Goal: Contribute content: Add original content to the website for others to see

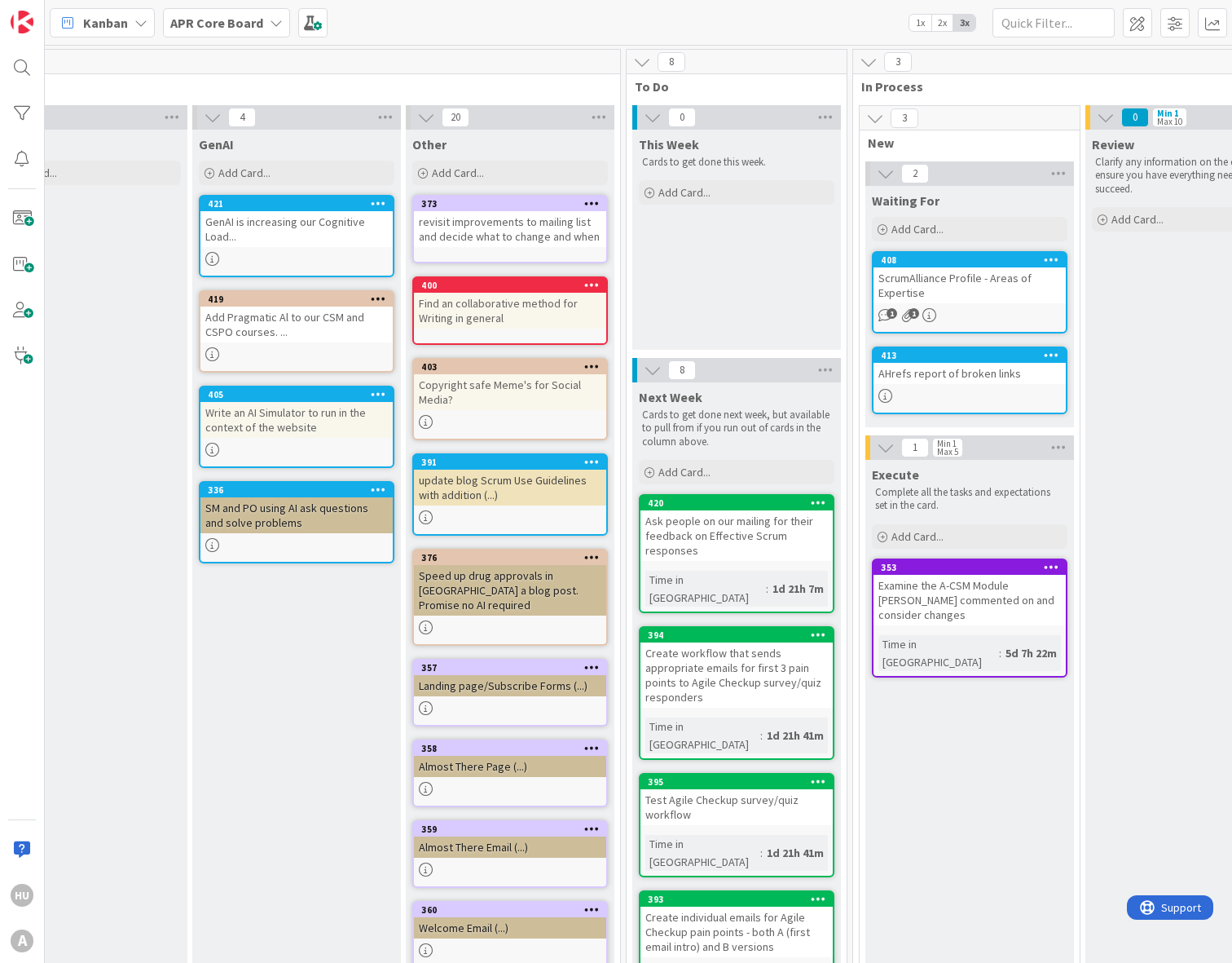
scroll to position [0, 933]
click at [691, 195] on span "Add Card..." at bounding box center [684, 192] width 52 height 14
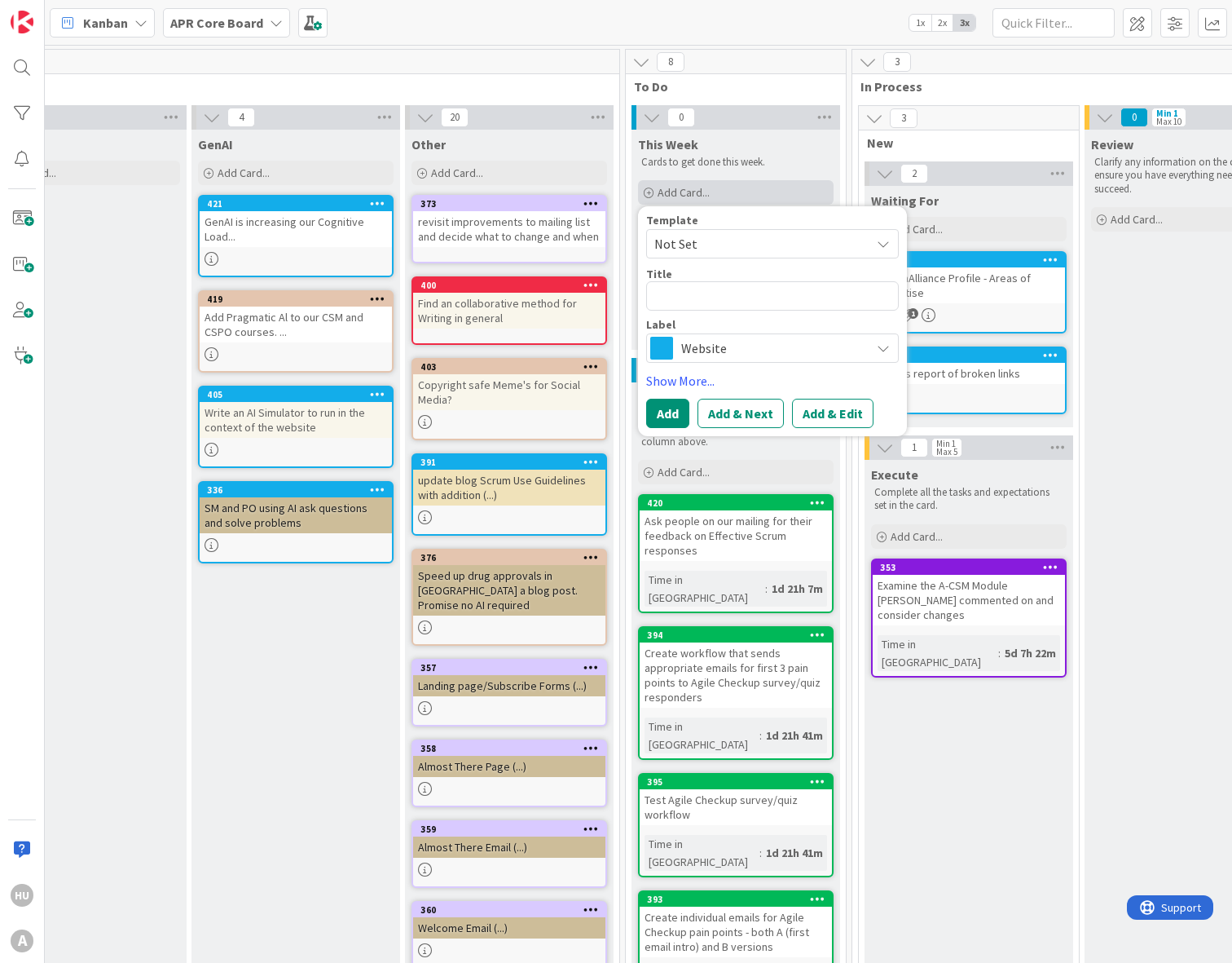
type textarea "x"
type textarea "s"
type textarea "x"
type textarea "se"
type textarea "x"
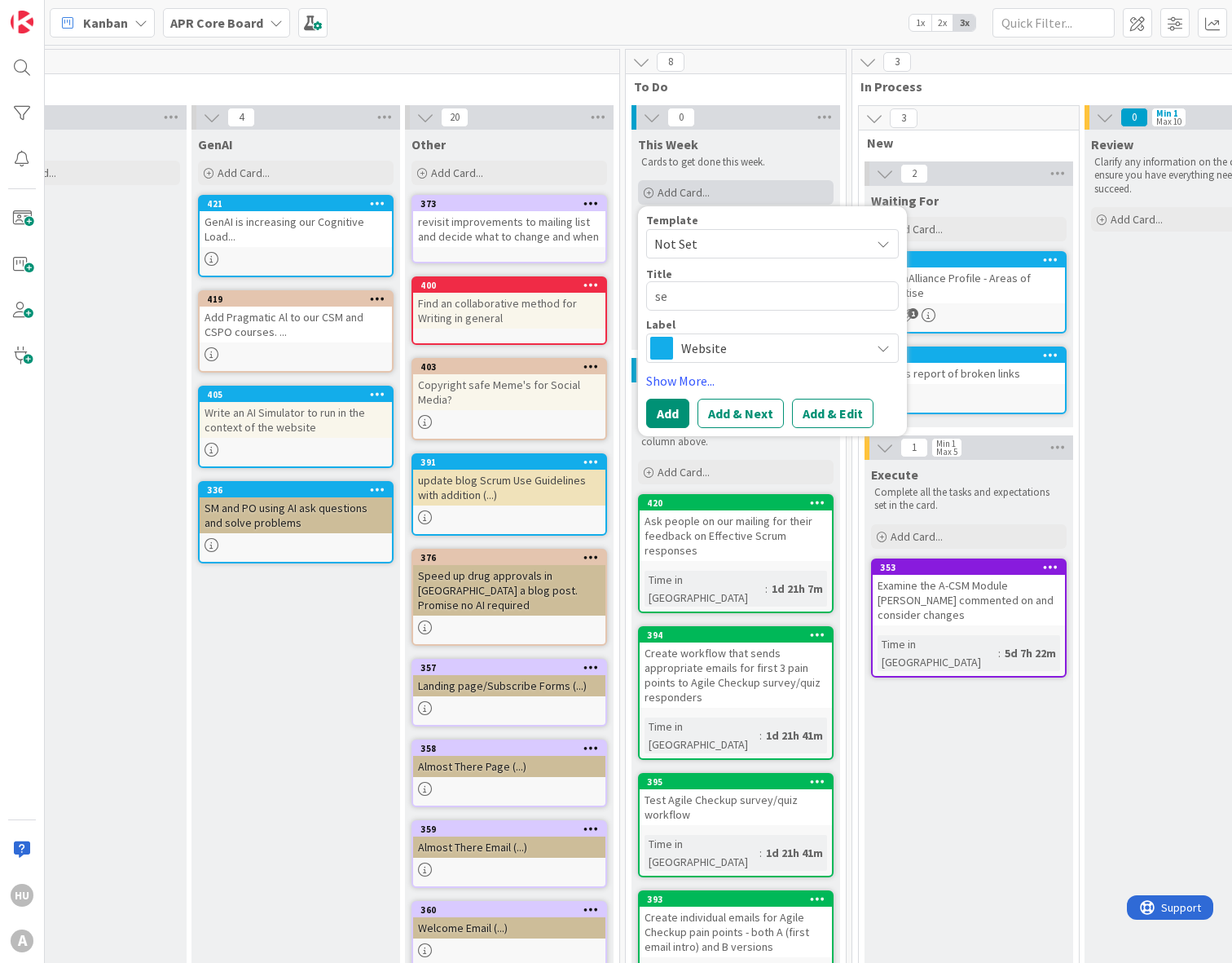
type textarea "set"
type textarea "x"
type textarea "set"
type textarea "x"
type textarea "set N"
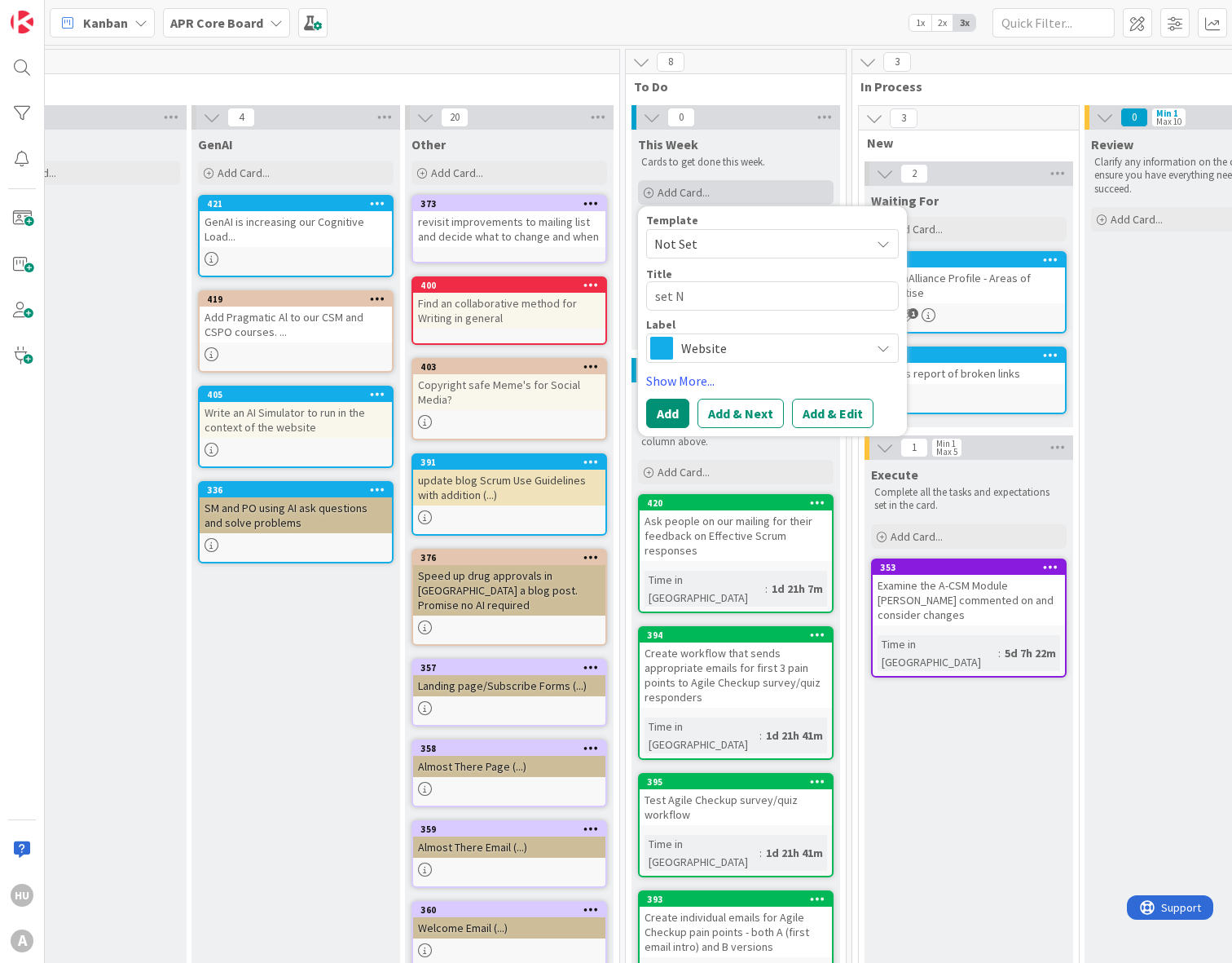
type textarea "x"
type textarea "set No"
type textarea "x"
type textarea "set Nov"
type textarea "x"
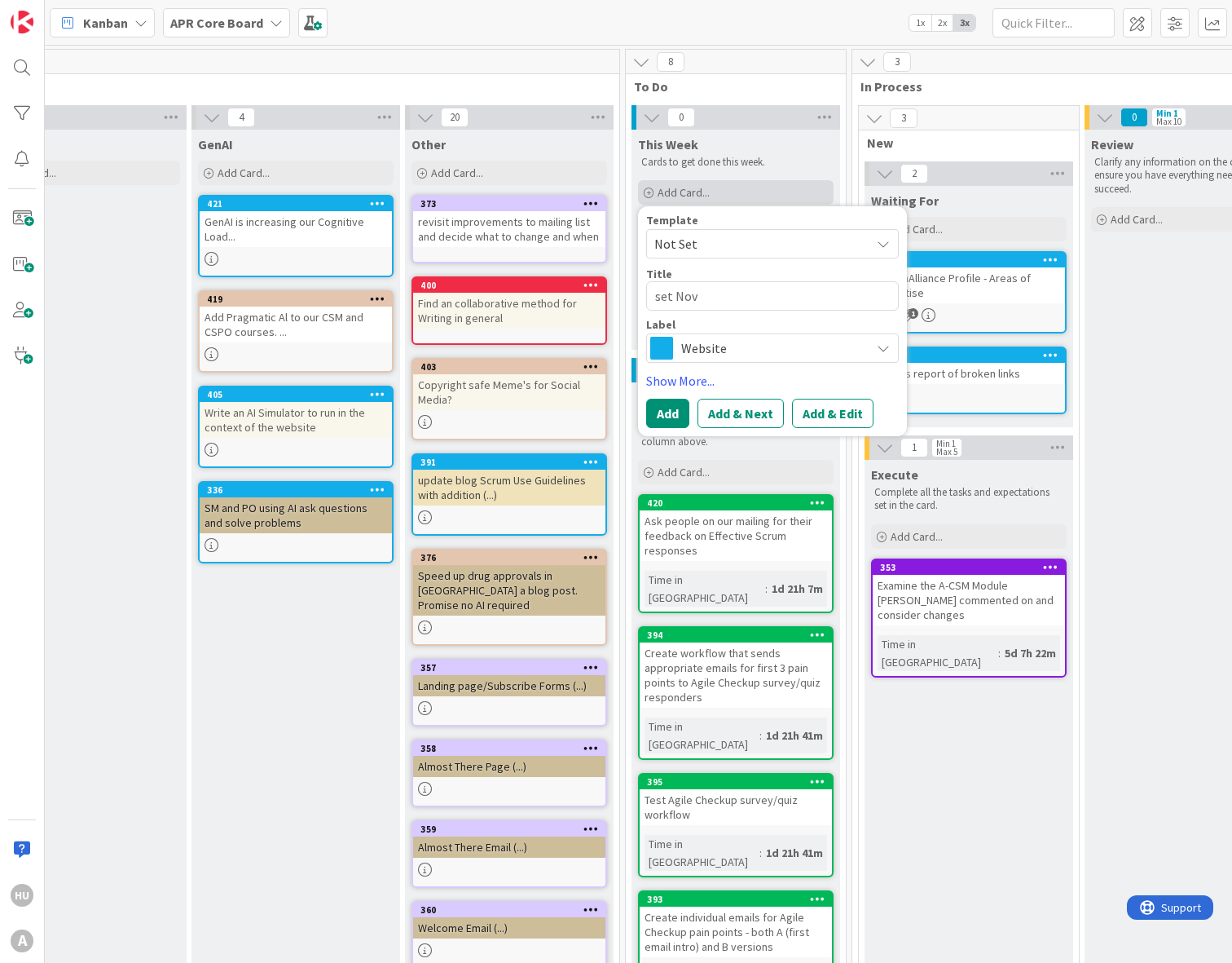
type textarea "set Nove"
type textarea "x"
type textarea "set Novem"
type textarea "x"
type textarea "set Novemb"
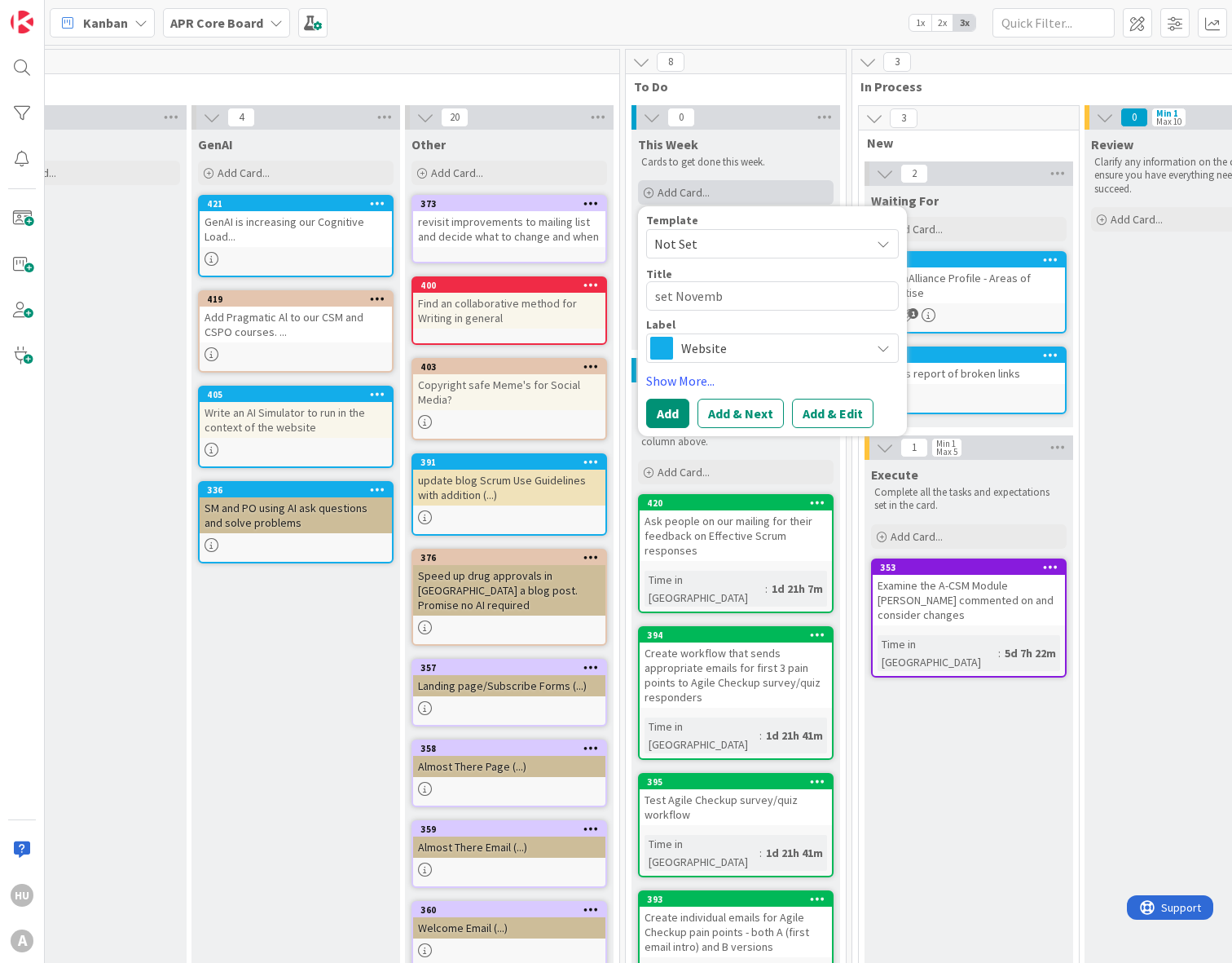
type textarea "x"
type textarea "set Novembe"
type textarea "x"
type textarea "set November"
type textarea "x"
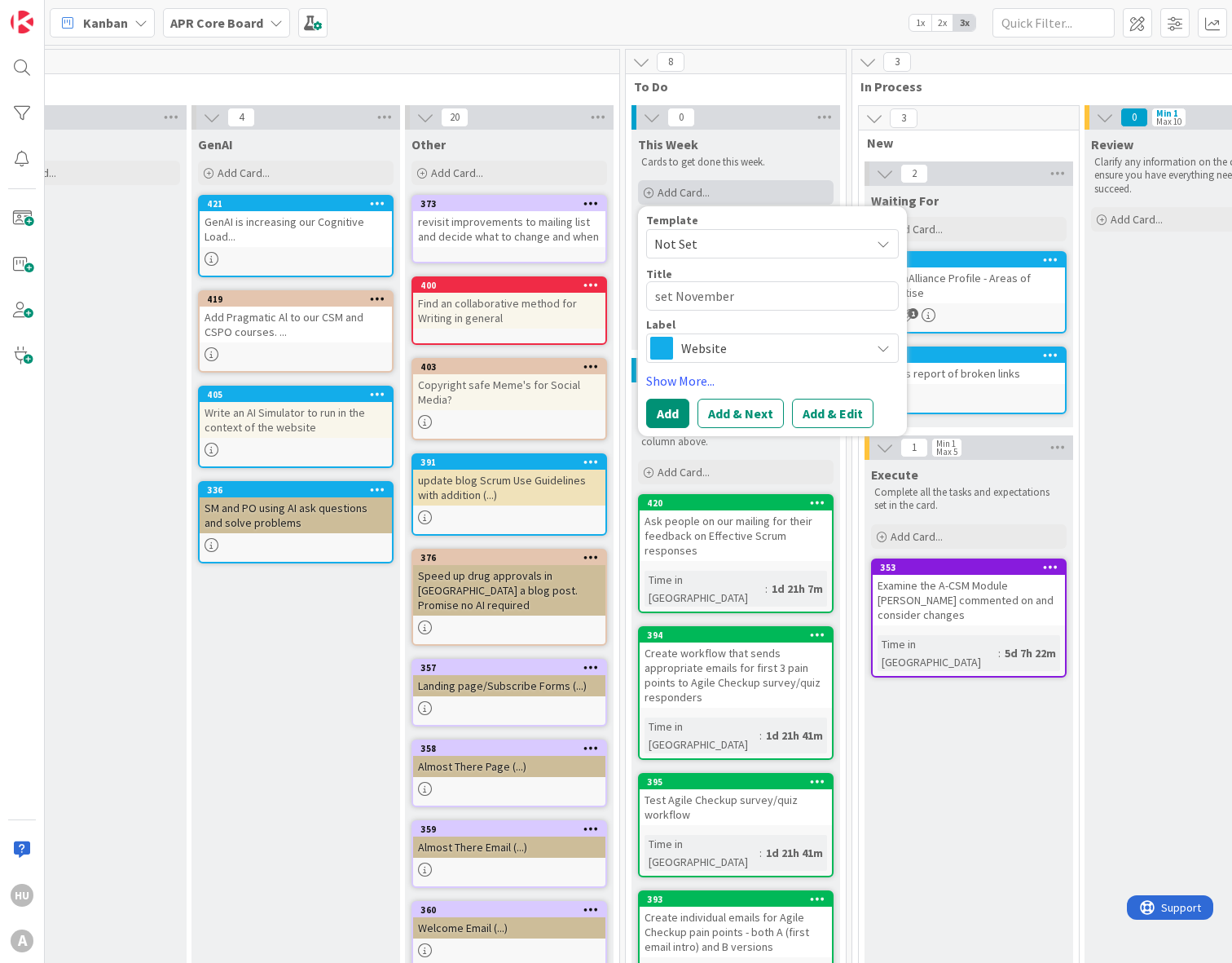
type textarea "set November/"
type textarea "x"
type textarea "set November/De"
type textarea "x"
type textarea "set November/Derc"
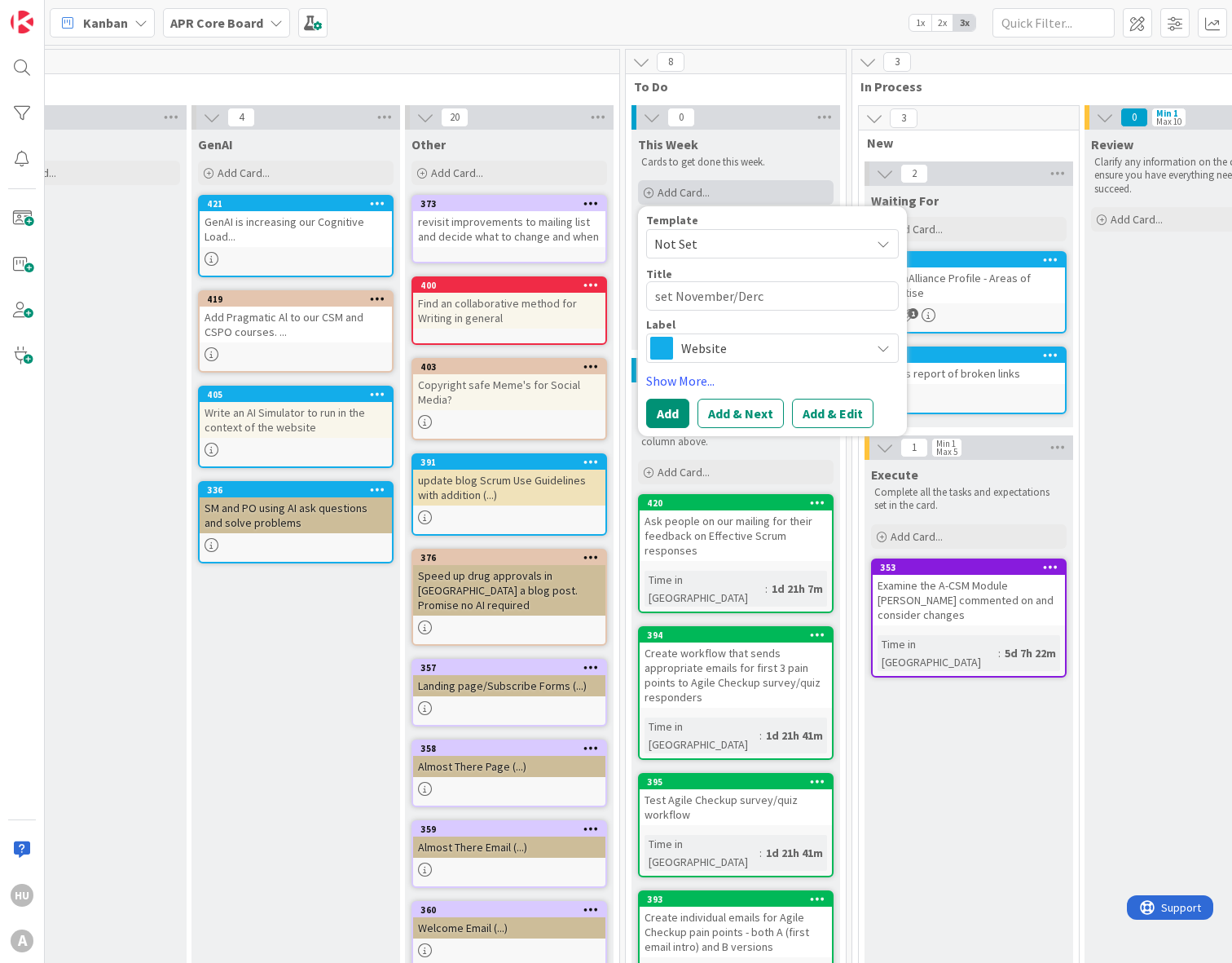
type textarea "x"
type textarea "set November/Derce"
type textarea "x"
type textarea "set November/Dercem"
type textarea "x"
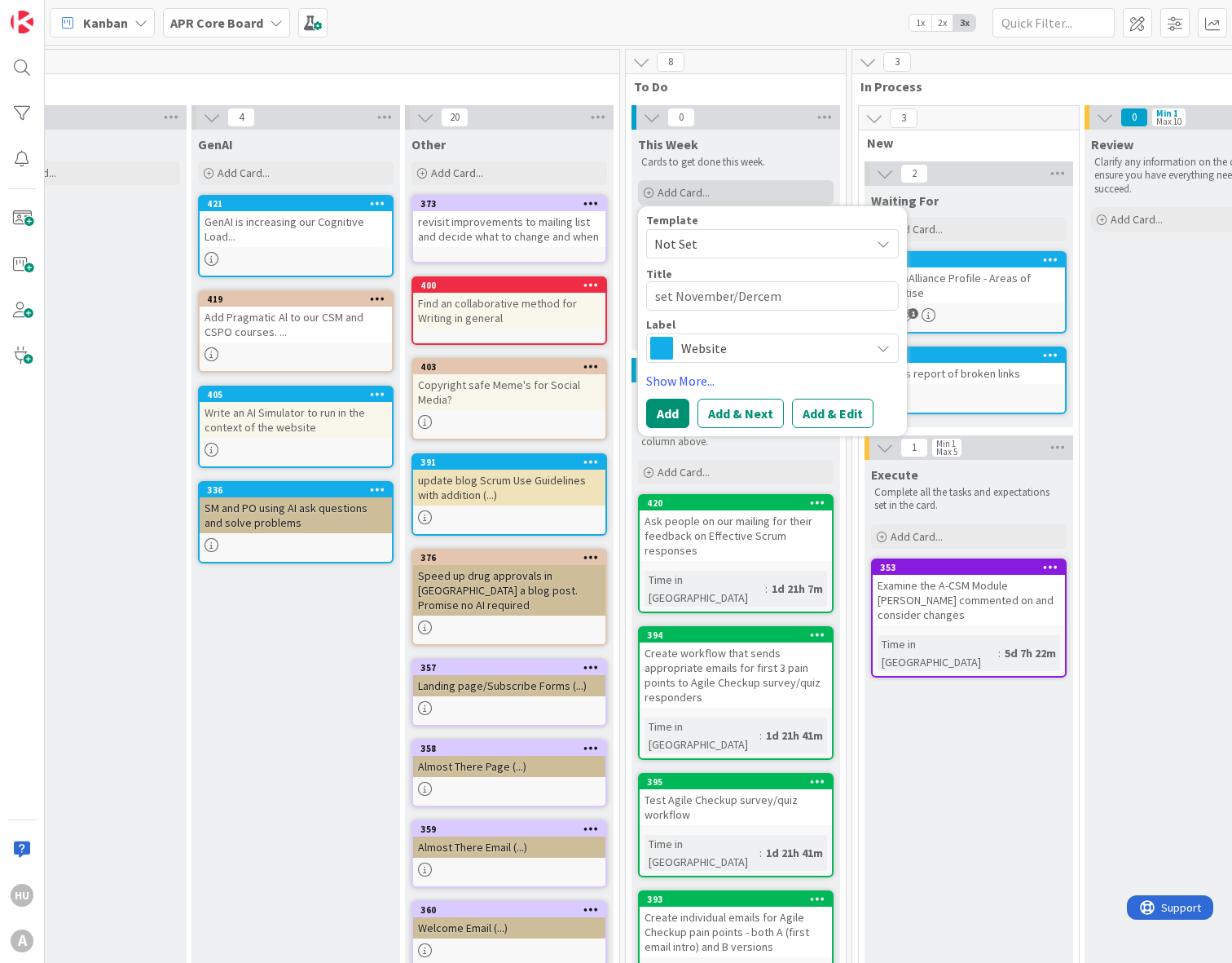
type textarea "set November/Dercemb"
type textarea "x"
type textarea "set November/Dercembe"
type textarea "x"
type textarea "set November/Dercember"
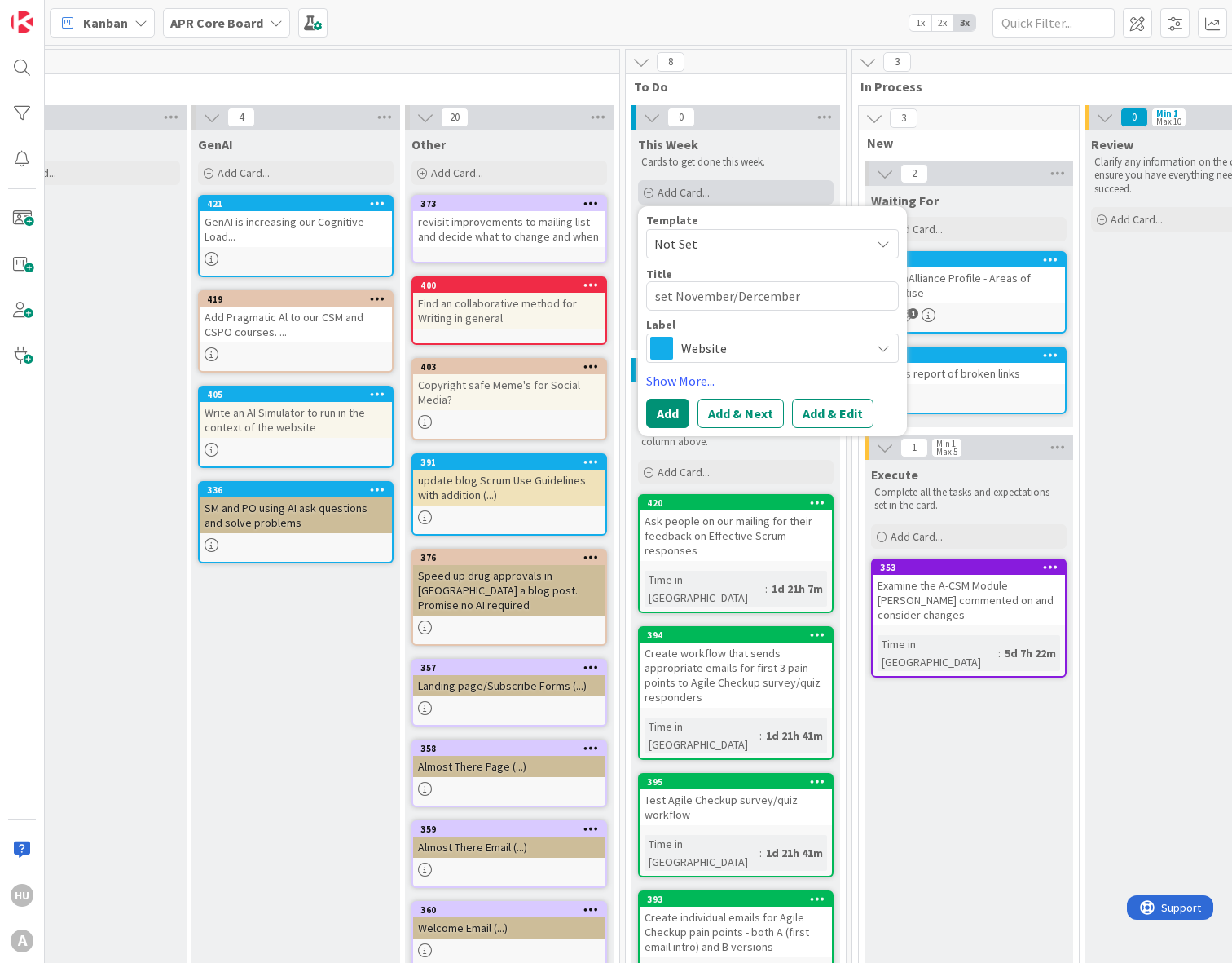
type textarea "x"
type textarea "set November/Dercember"
type textarea "x"
type textarea "set November/Dercember"
type textarea "x"
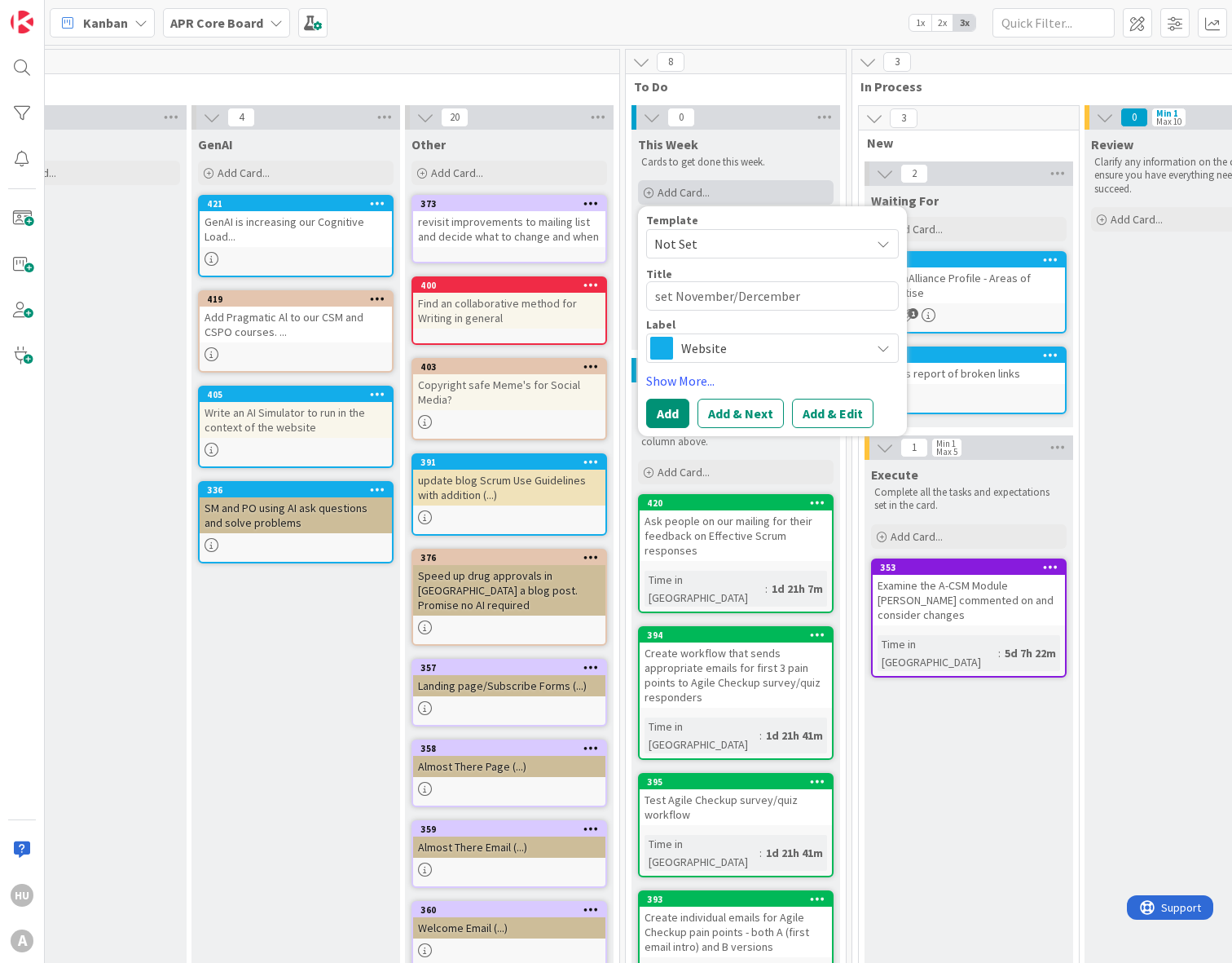
type textarea "set November/Dercembe"
type textarea "x"
type textarea "set November/Dercemb"
type textarea "x"
type textarea "set November/Dercem"
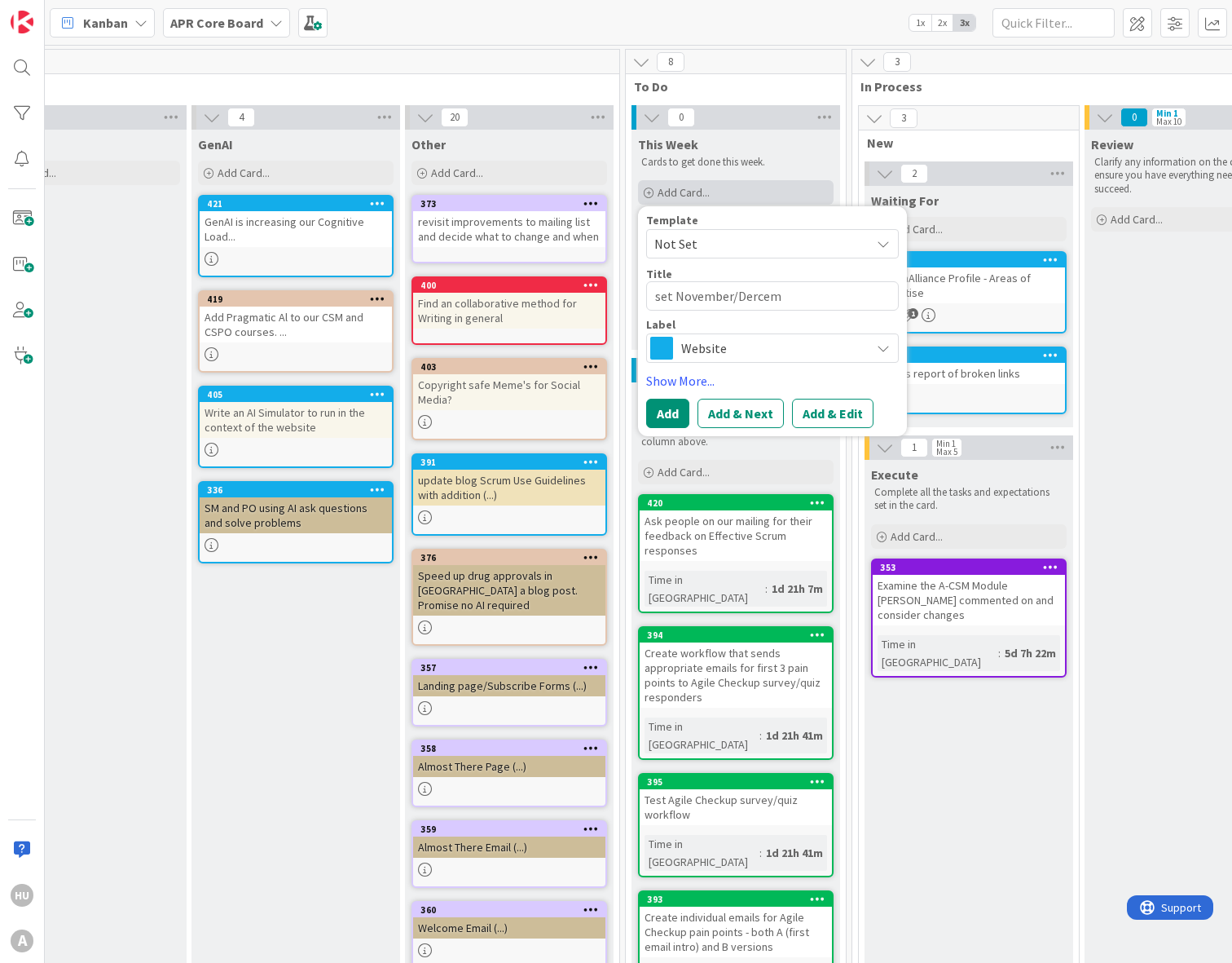
type textarea "x"
type textarea "set November/Derce"
type textarea "x"
type textarea "set November/Derc"
type textarea "x"
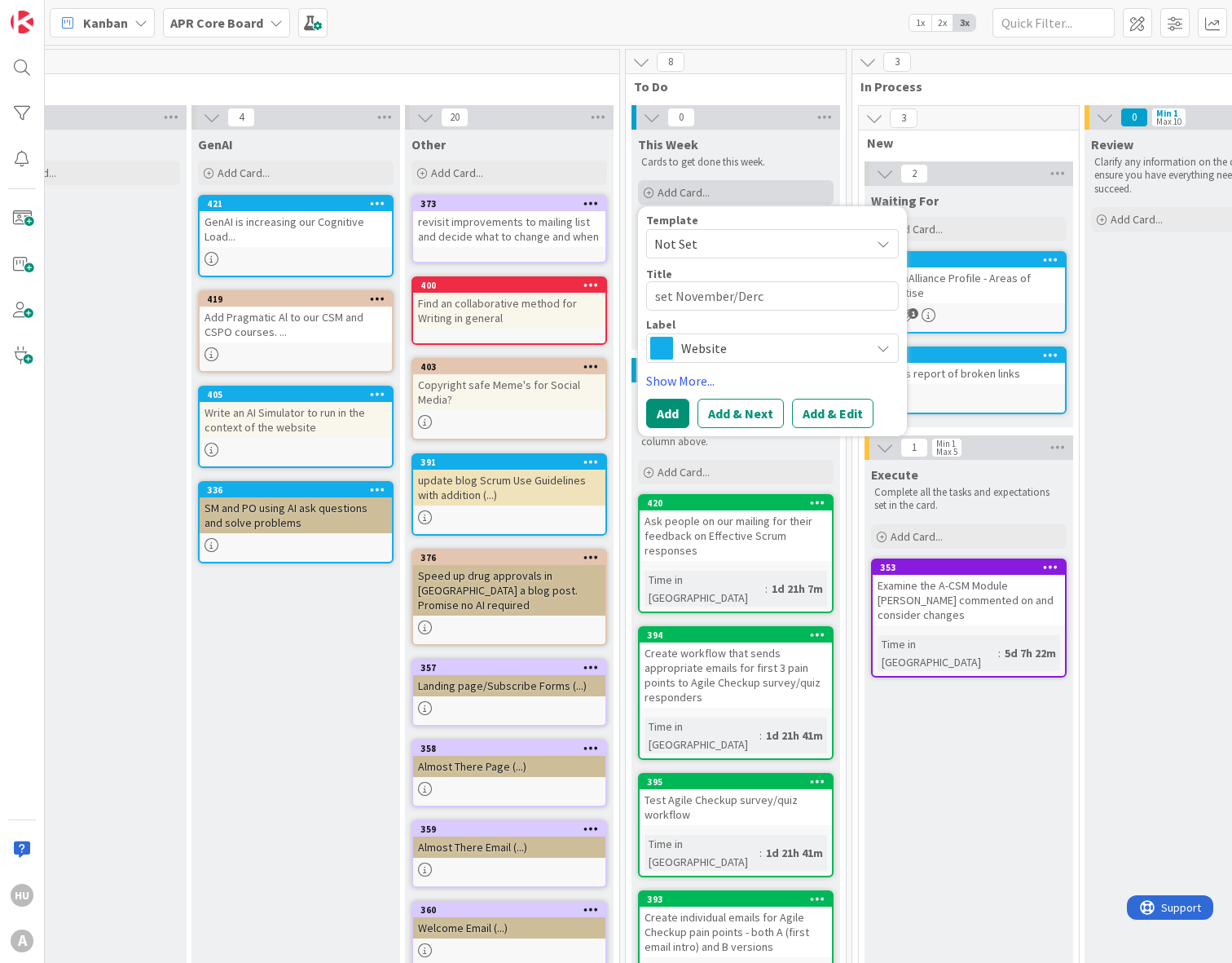
type textarea "set November/Der"
type textarea "x"
type textarea "set November/De"
type textarea "x"
type textarea "set November/Dec"
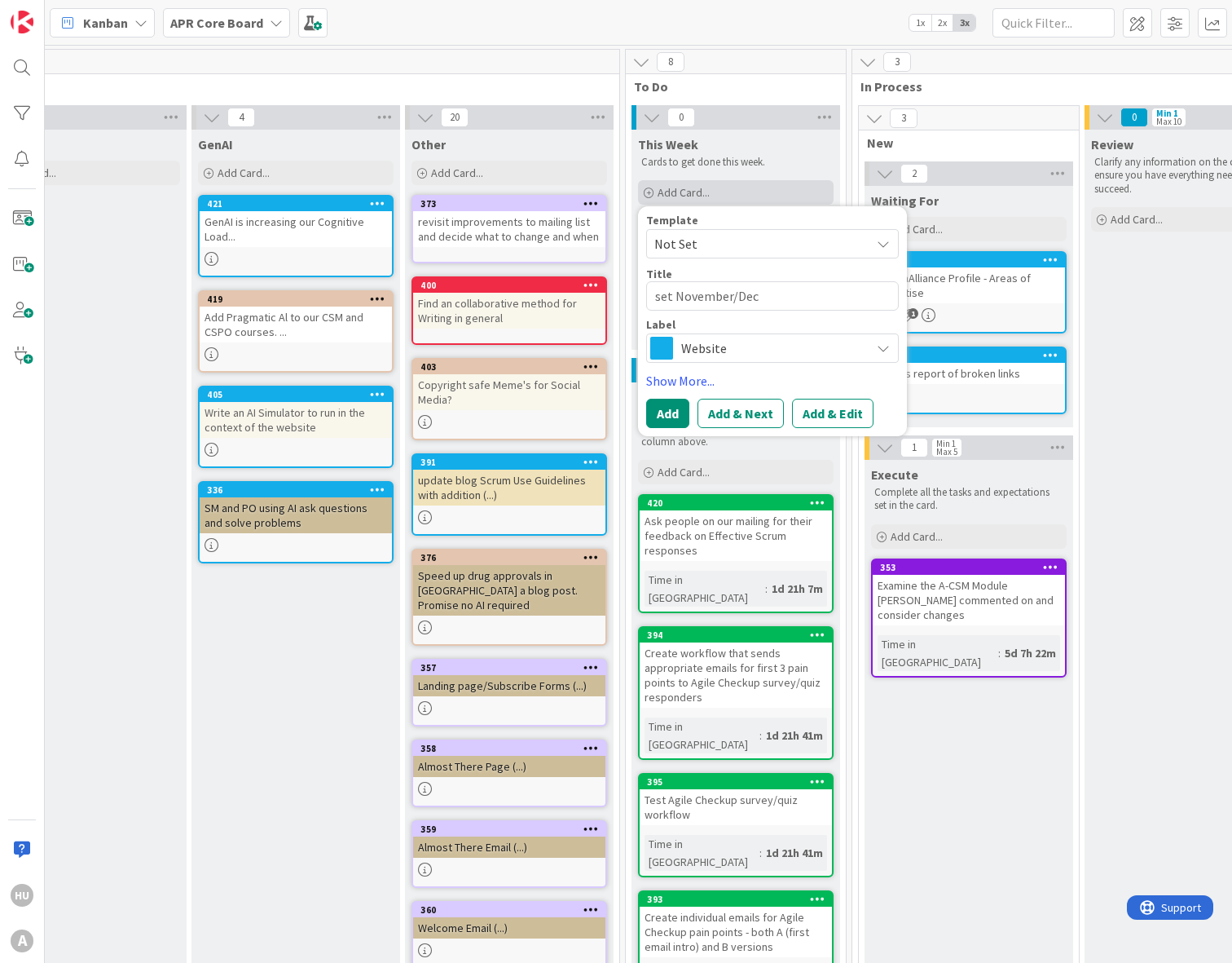
type textarea "x"
type textarea "set November/Dece"
type textarea "x"
type textarea "set November/Decem"
type textarea "x"
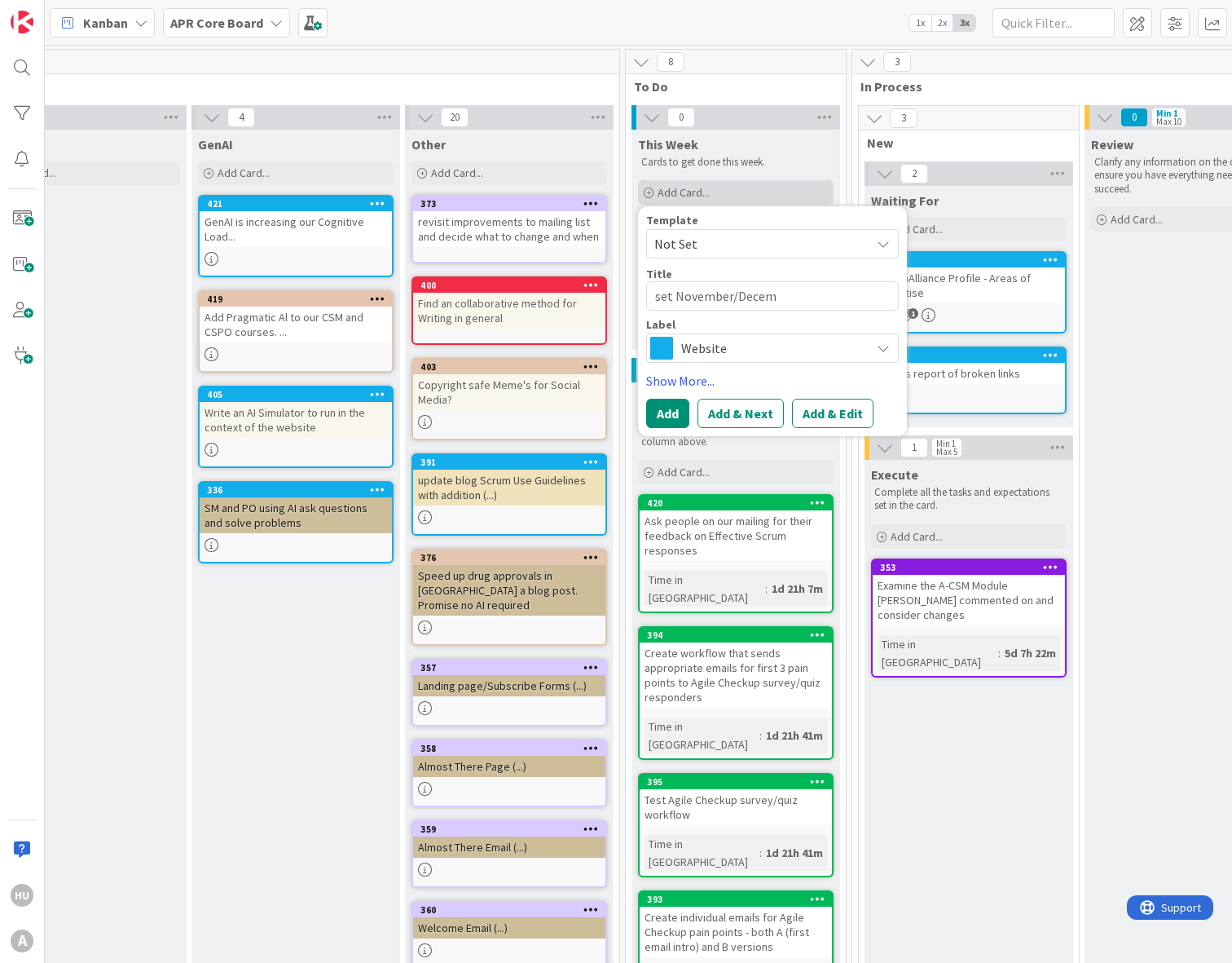
type textarea "set November/Decemb"
type textarea "x"
type textarea "set November/Decembe"
type textarea "x"
type textarea "set November/December"
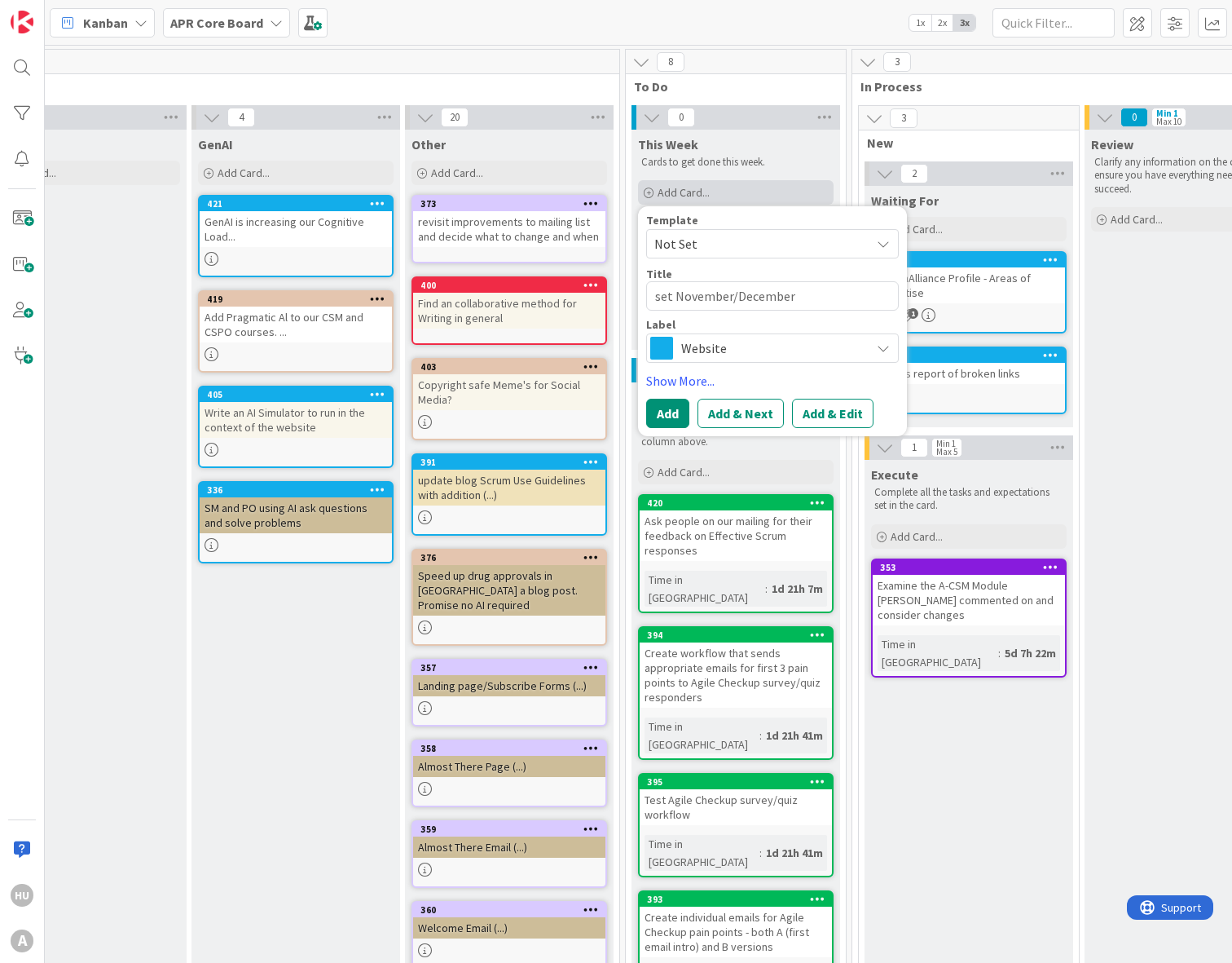
type textarea "x"
type textarea "set November/December"
type textarea "x"
type textarea "set November/December co"
type textarea "x"
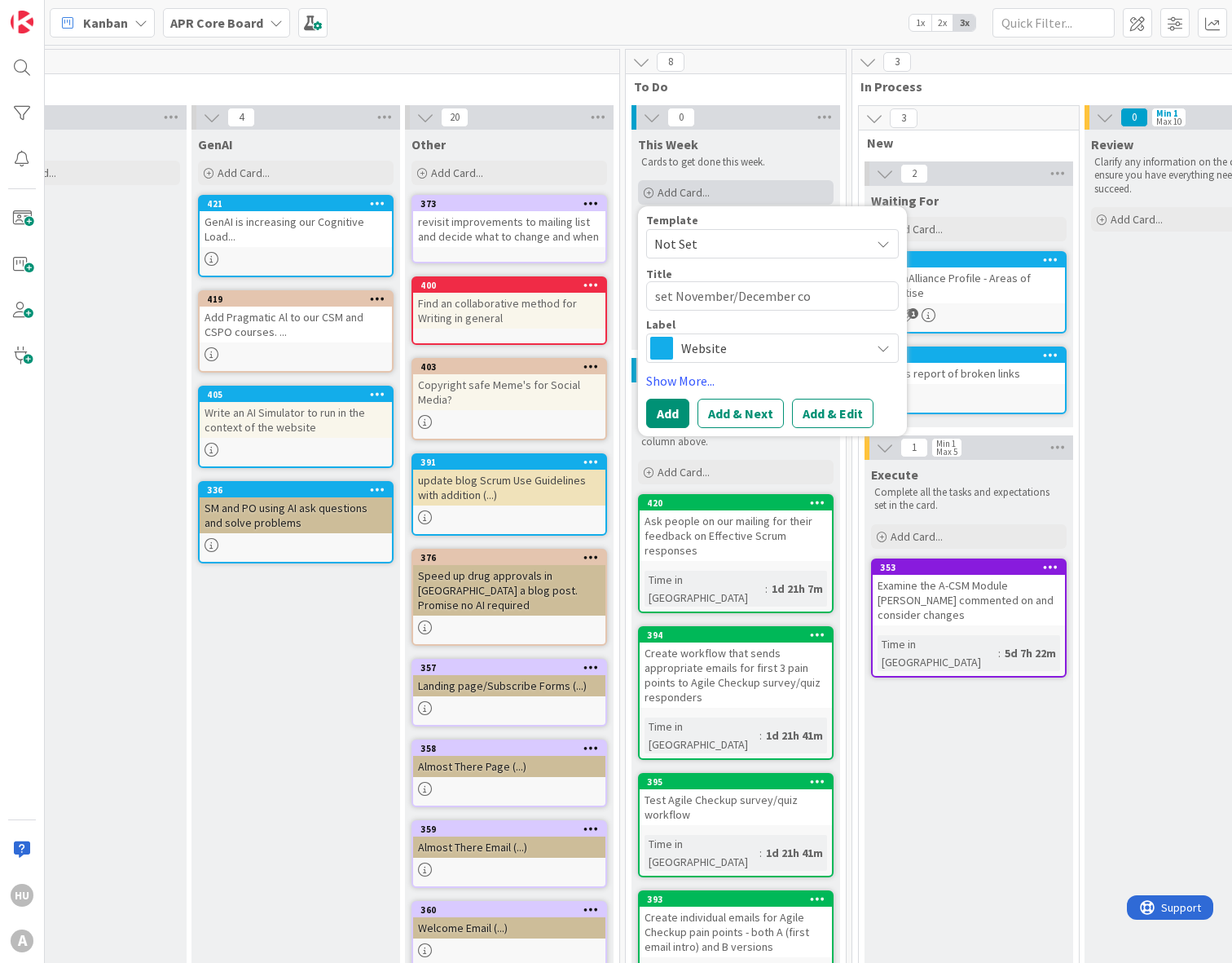
type textarea "set November/December cou"
type textarea "x"
type textarea "set November/December cour"
type textarea "x"
type textarea "set November/December cours"
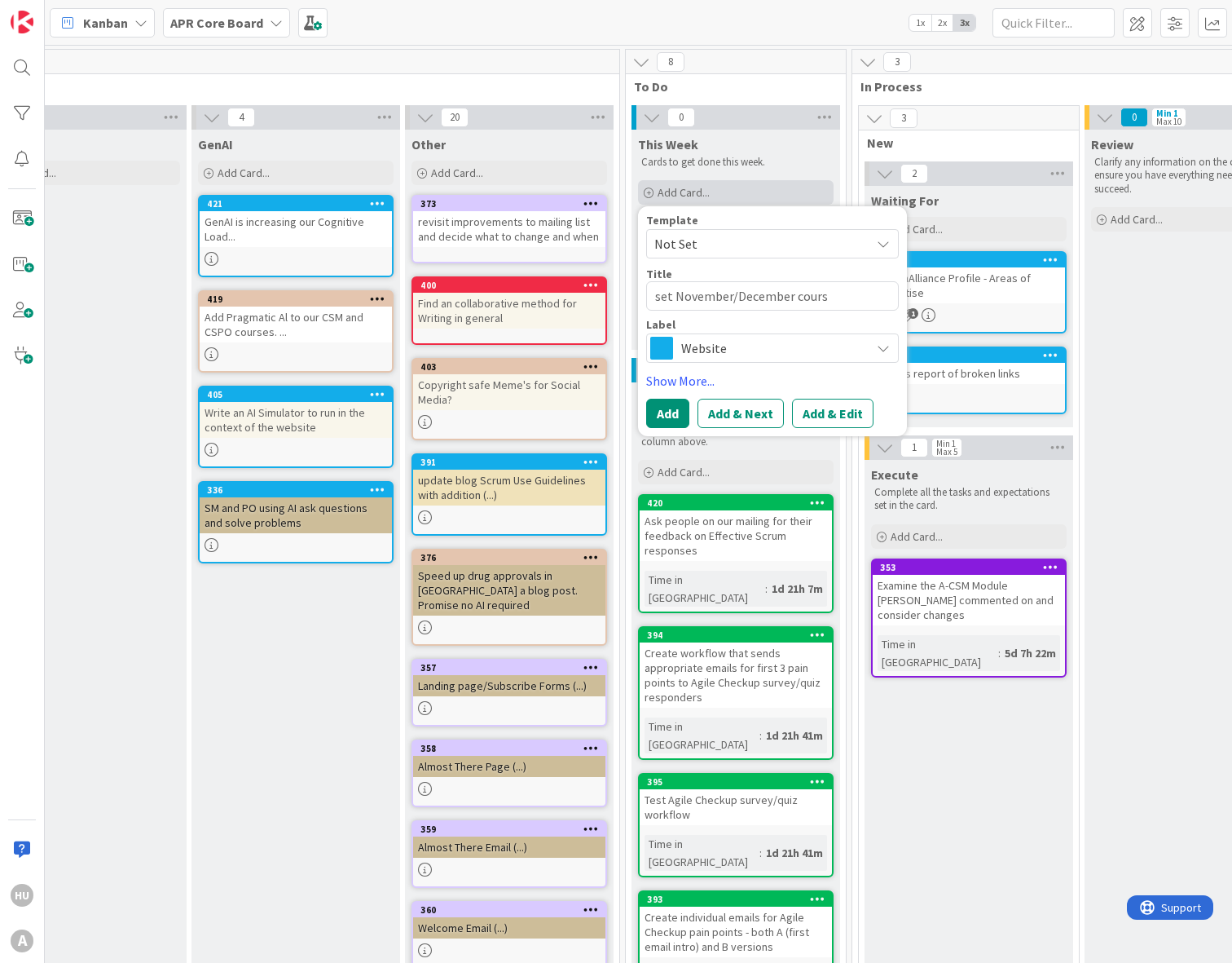
type textarea "x"
type textarea "set November/December course"
type textarea "x"
type textarea "set November/December course"
type textarea "x"
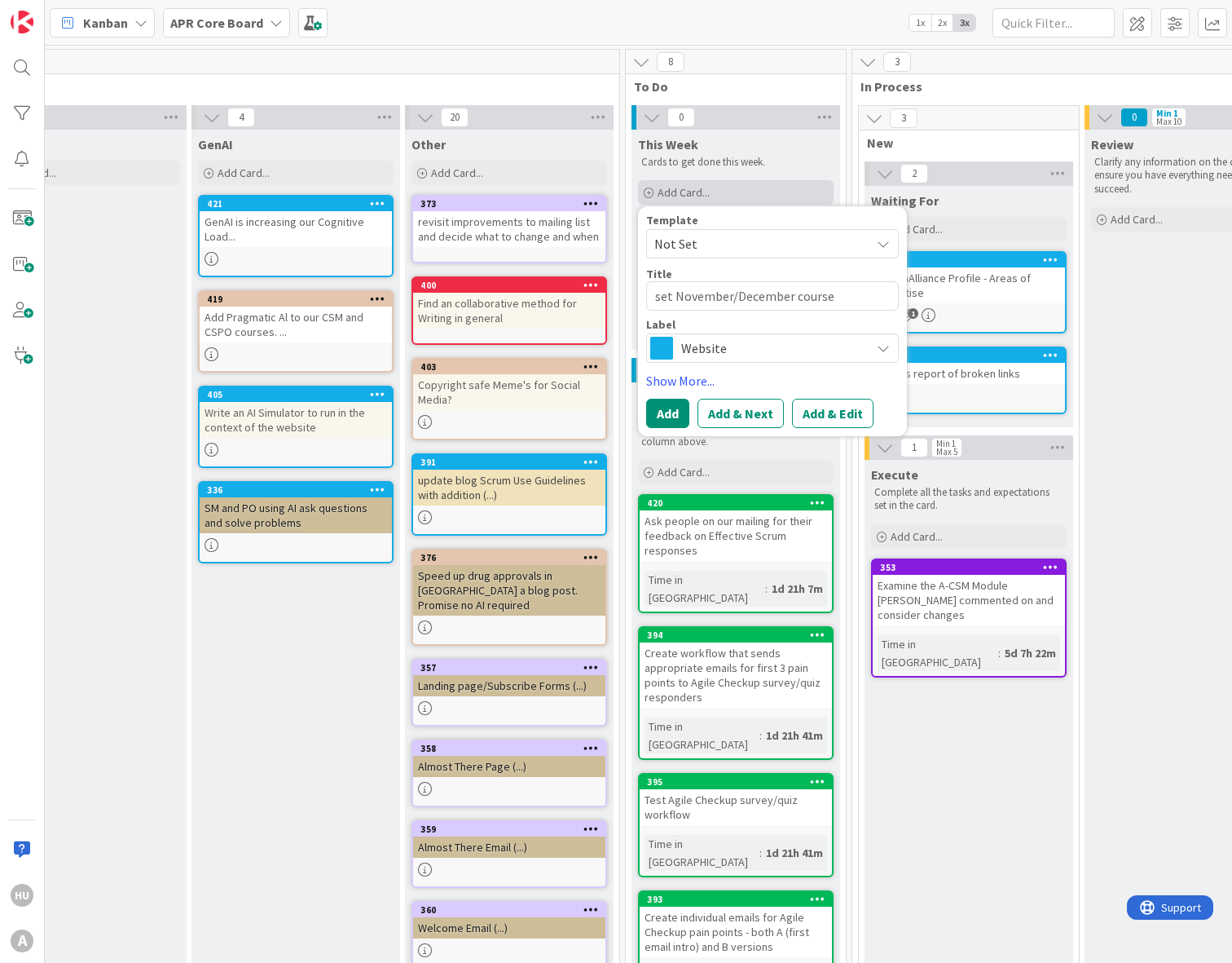
type textarea "set November/December course d"
type textarea "x"
type textarea "set November/December course da"
type textarea "x"
type textarea "set November/December course dat"
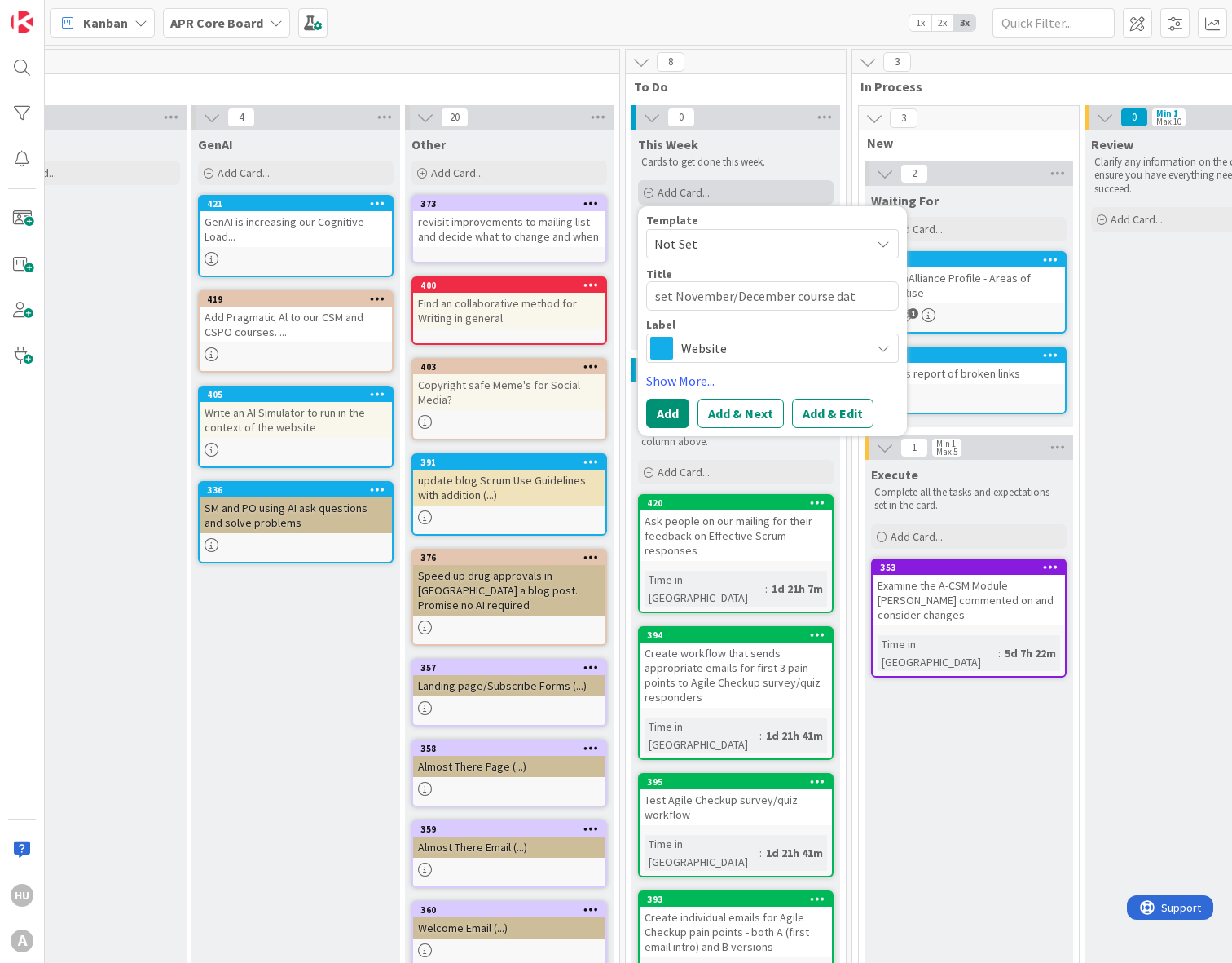
type textarea "x"
type textarea "set November/December course date"
type textarea "x"
type textarea "set November/December course dates"
click at [705, 347] on span "Website" at bounding box center [770, 349] width 181 height 23
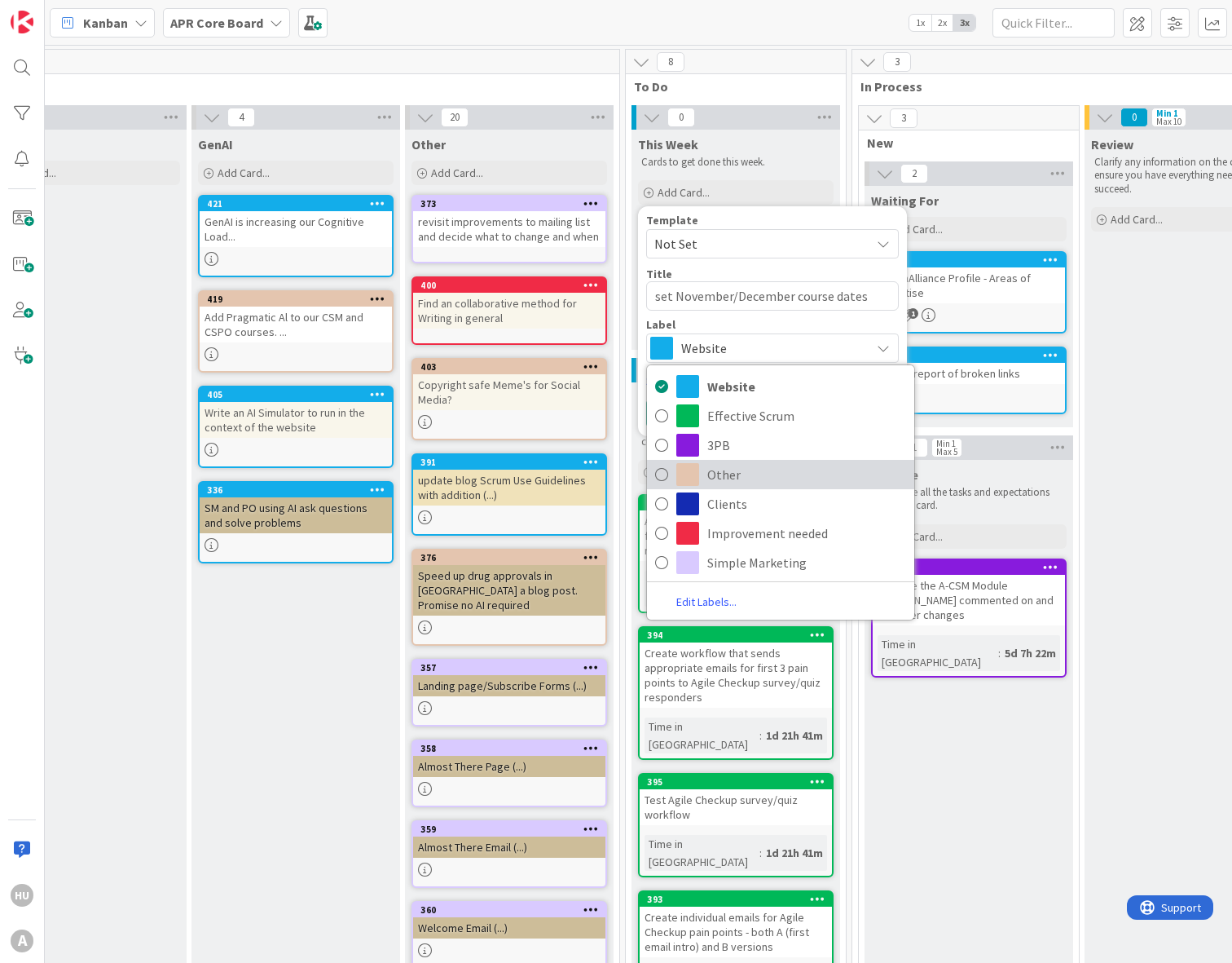
click at [739, 478] on span "Other" at bounding box center [806, 473] width 199 height 24
type textarea "x"
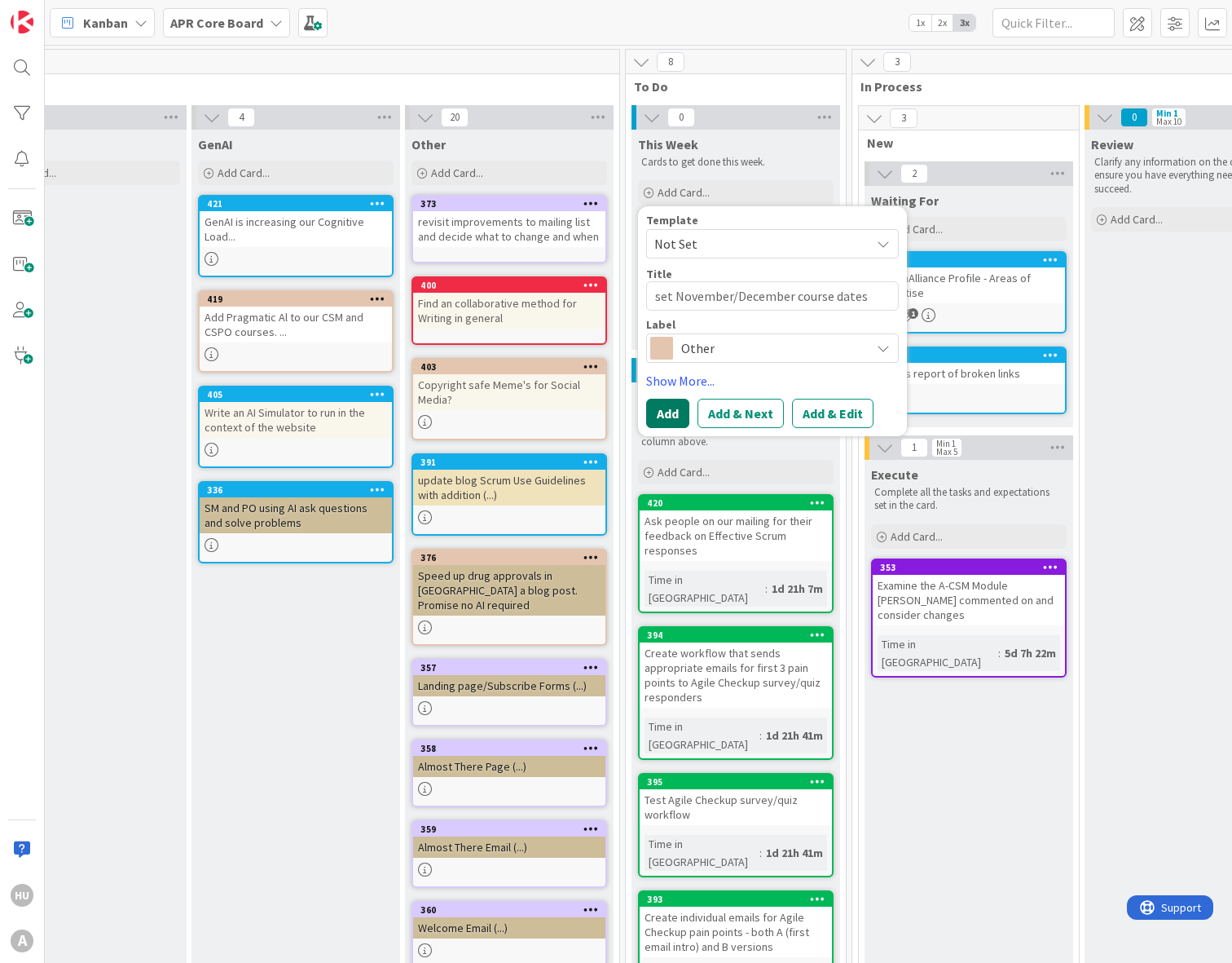
click at [665, 413] on button "Add" at bounding box center [667, 413] width 43 height 29
